Goal: Information Seeking & Learning: Learn about a topic

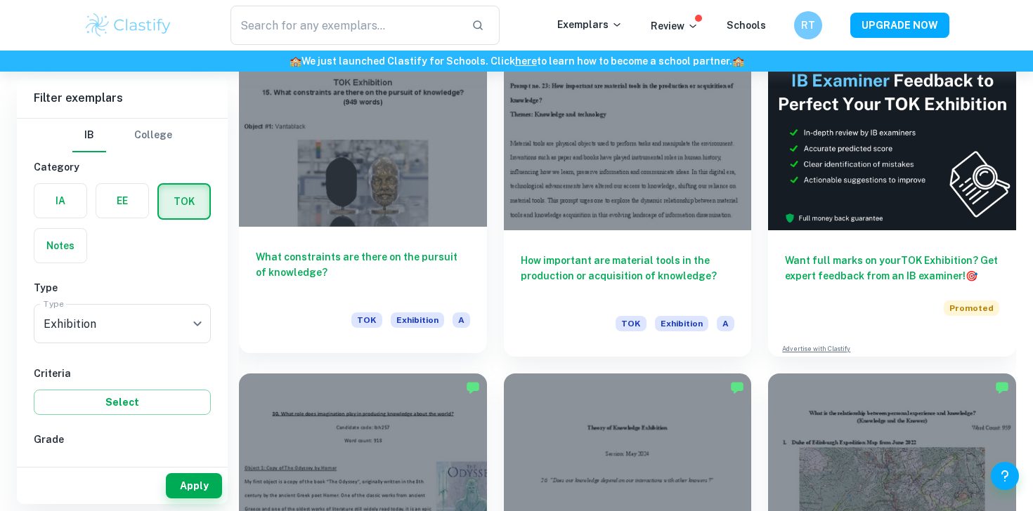
scroll to position [432, 0]
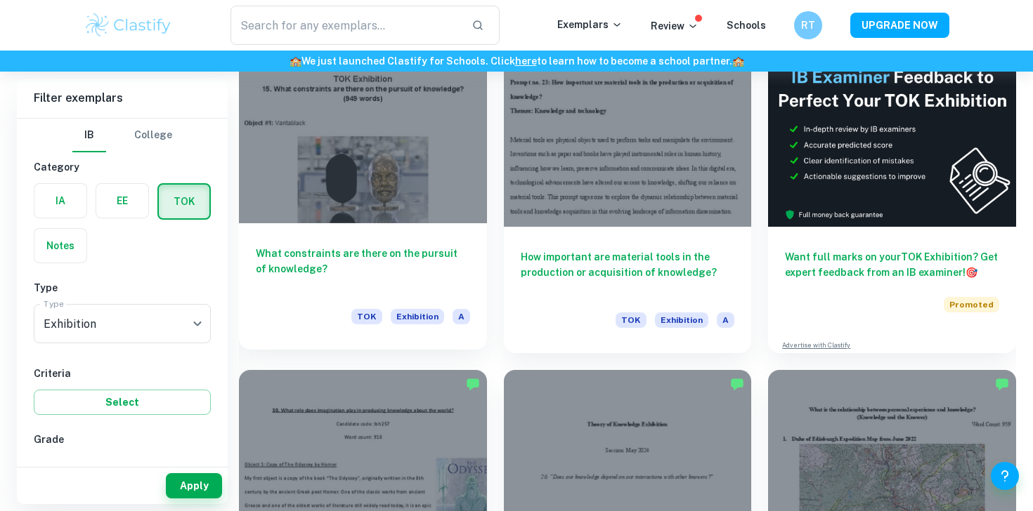
click at [273, 167] on div at bounding box center [363, 130] width 248 height 185
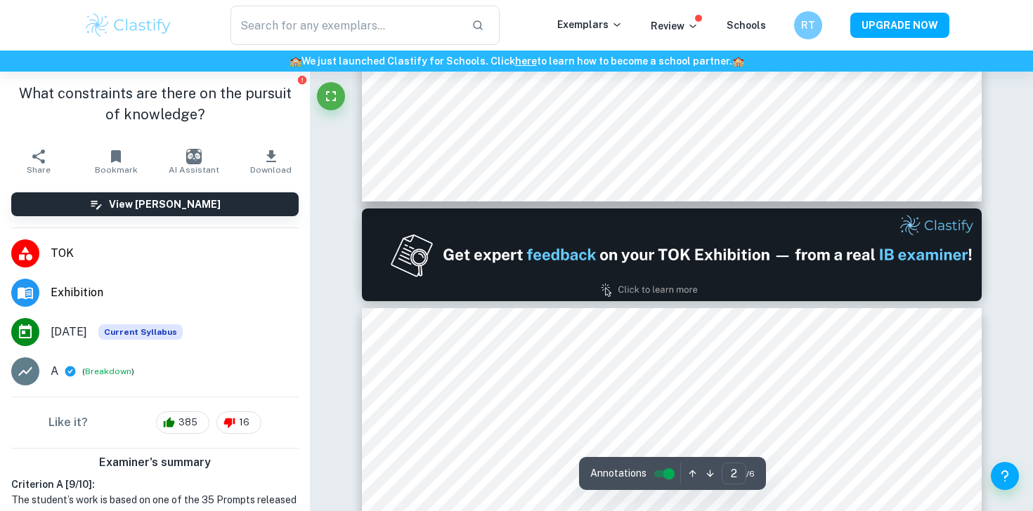
type input "1"
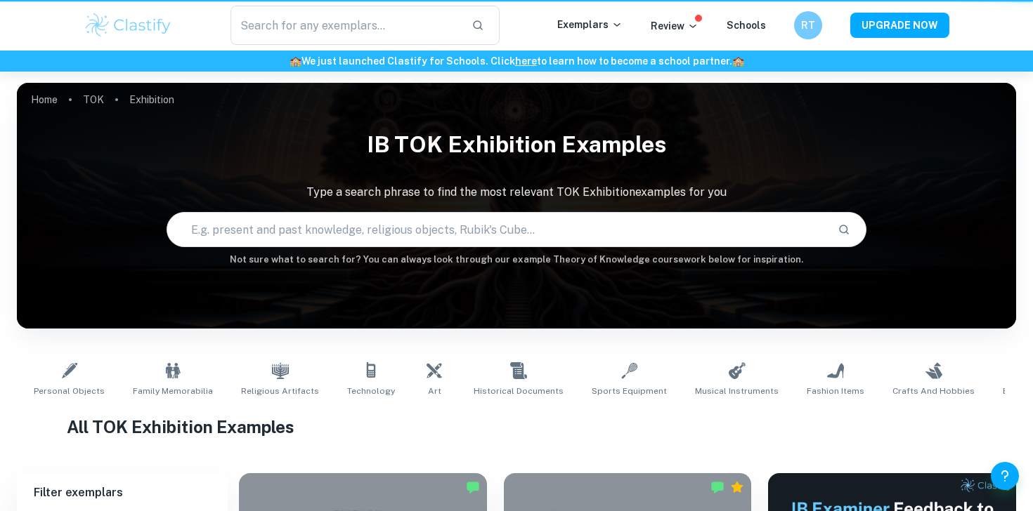
scroll to position [432, 0]
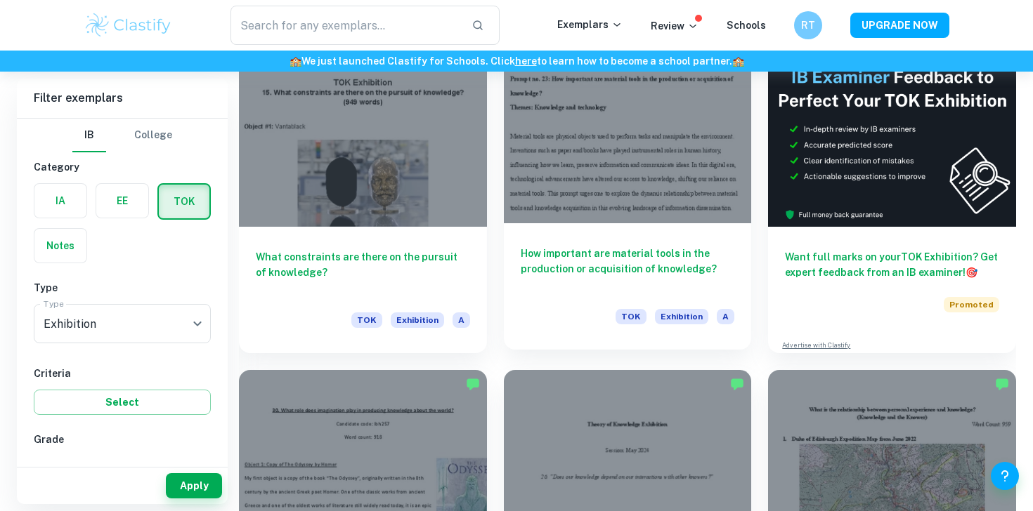
click at [514, 211] on div at bounding box center [628, 130] width 248 height 185
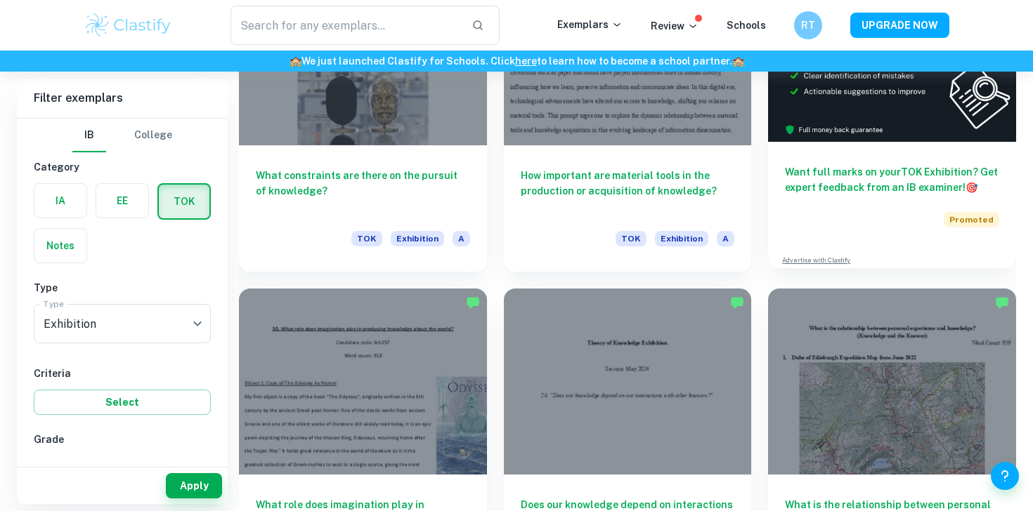
scroll to position [514, 0]
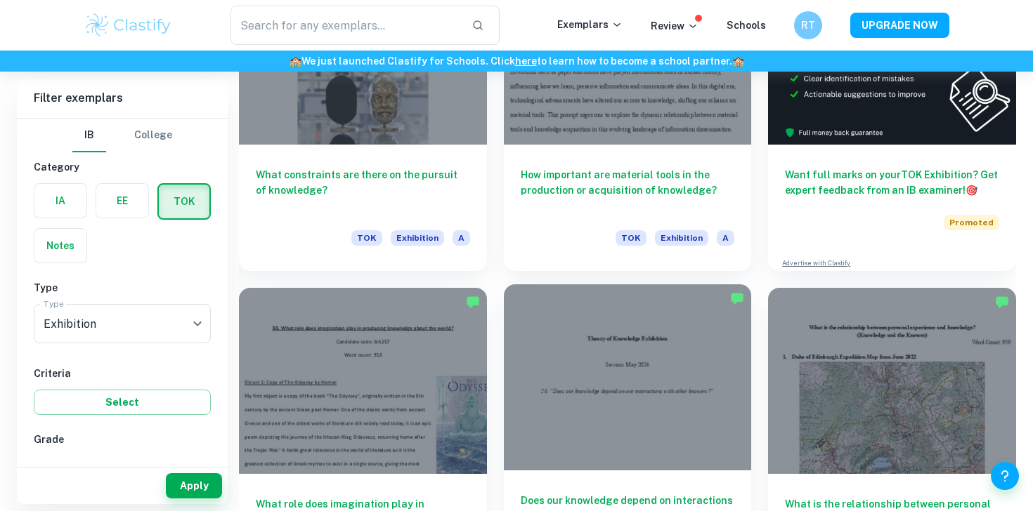
click at [656, 372] on div at bounding box center [628, 377] width 248 height 185
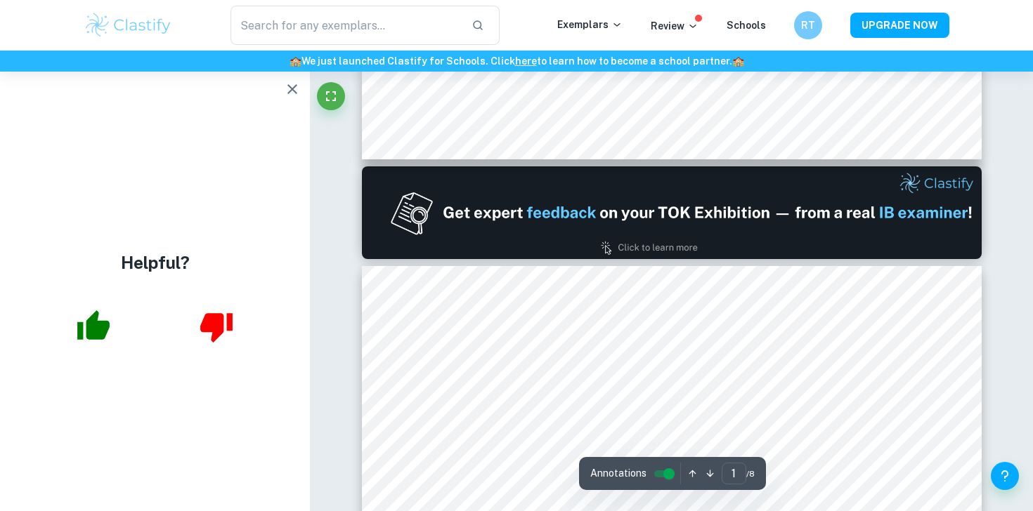
type input "2"
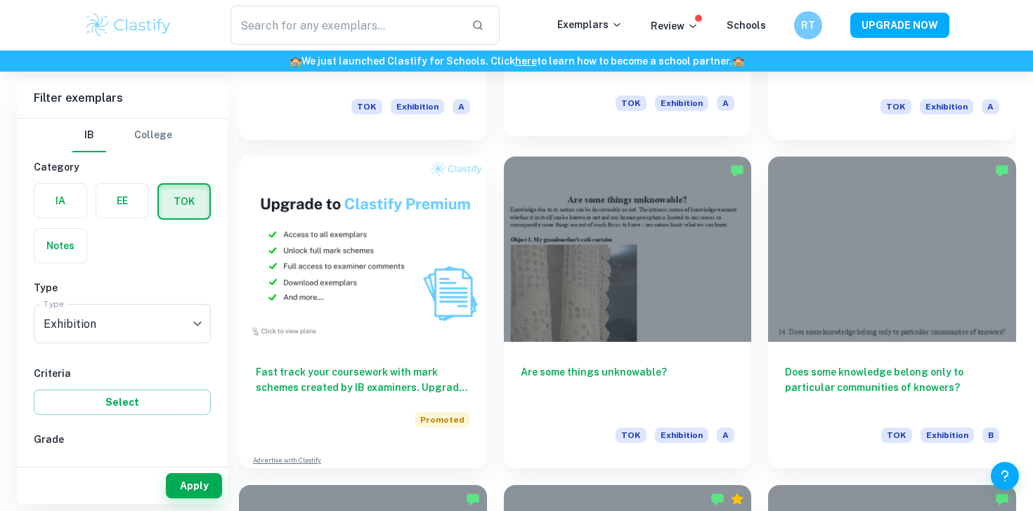
scroll to position [981, 0]
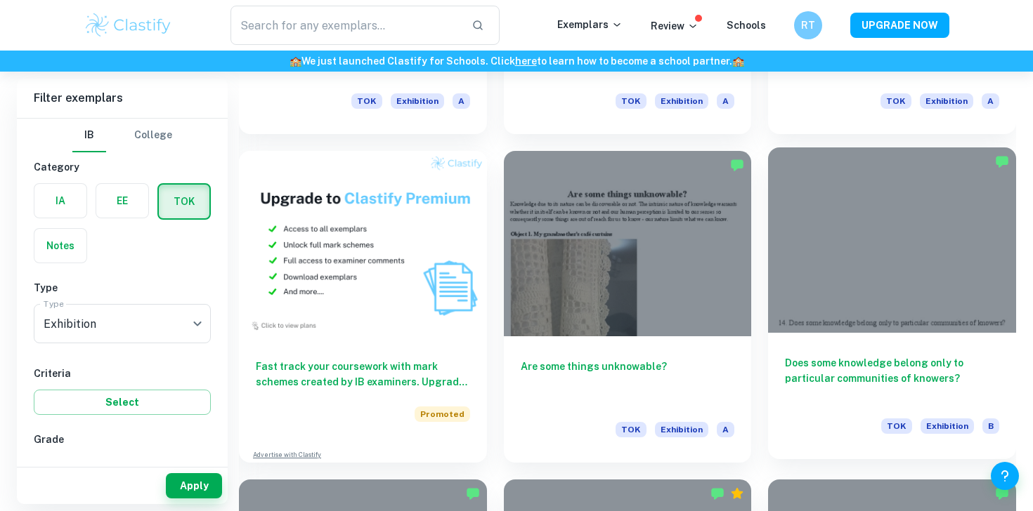
click at [922, 217] on div at bounding box center [892, 240] width 248 height 185
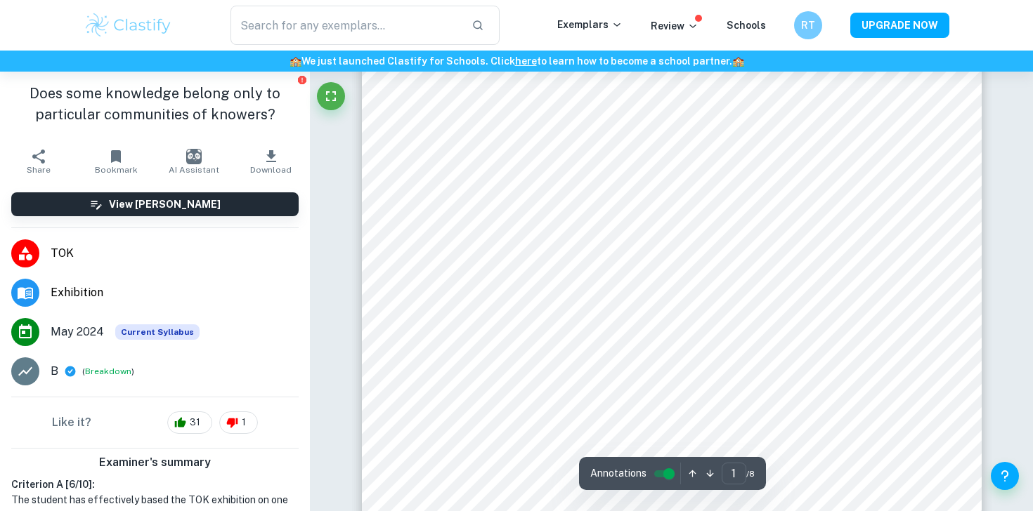
scroll to position [172, 0]
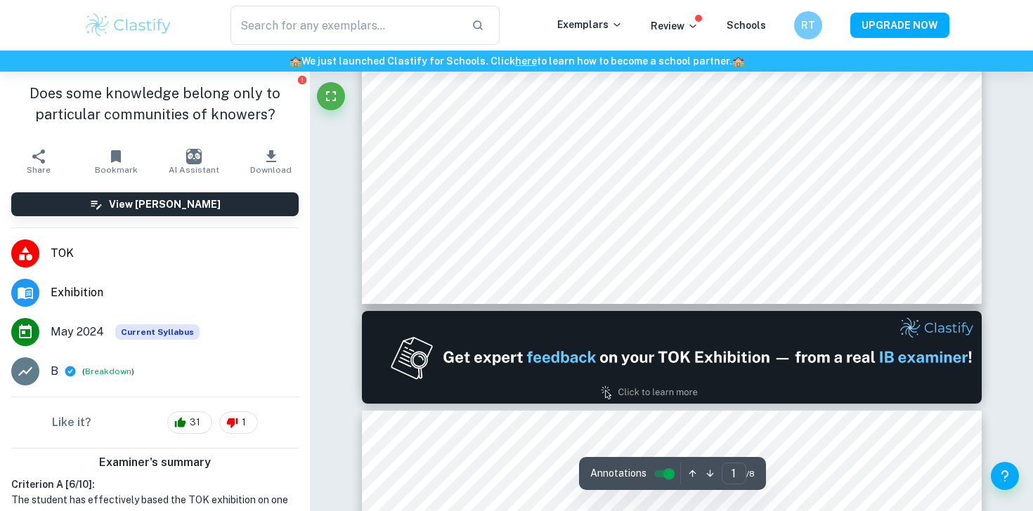
type input "2"
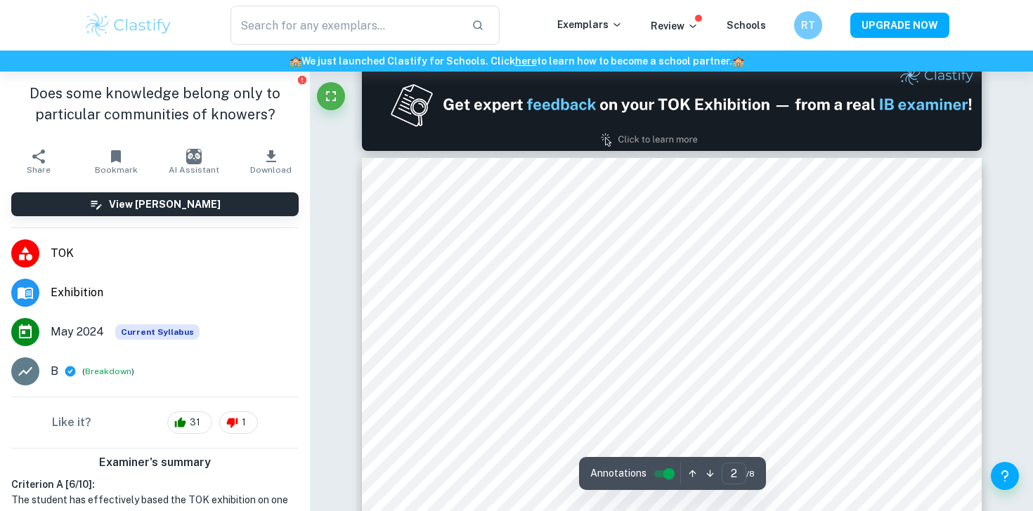
scroll to position [915, 0]
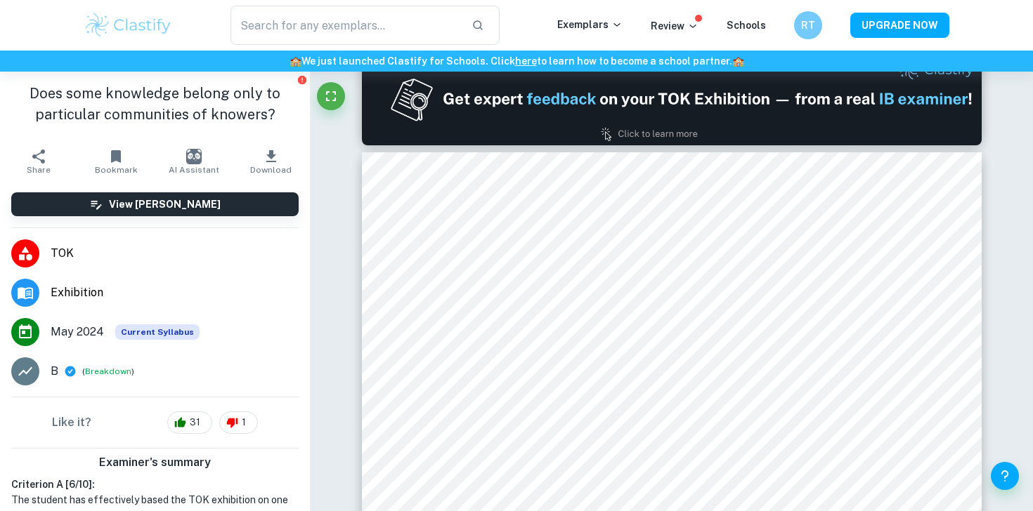
scroll to position [981, 0]
